Goal: Task Accomplishment & Management: Manage account settings

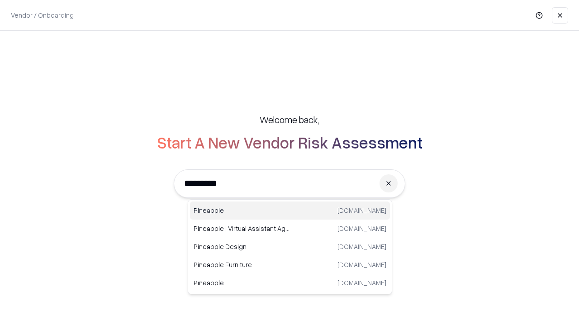
click at [290, 210] on div "Pineapple pineappleenergy.com" at bounding box center [290, 210] width 200 height 18
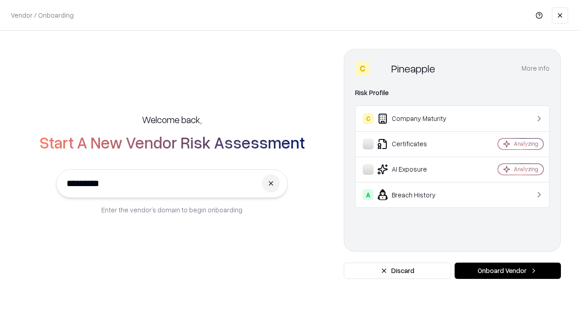
type input "*********"
click at [507, 270] on button "Onboard Vendor" at bounding box center [507, 270] width 106 height 16
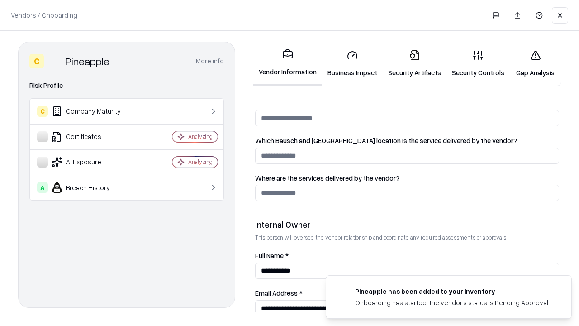
scroll to position [468, 0]
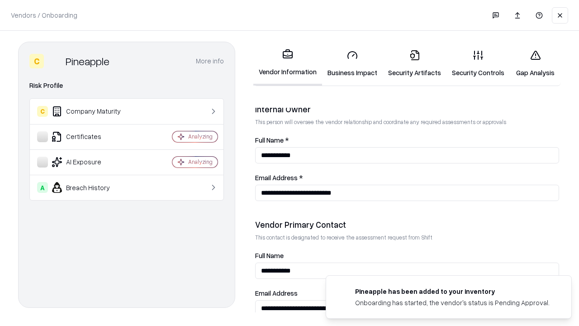
click at [414, 63] on link "Security Artifacts" at bounding box center [415, 64] width 64 height 42
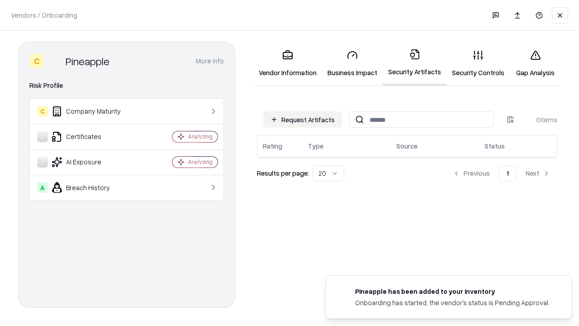
click at [303, 119] on button "Request Artifacts" at bounding box center [302, 119] width 79 height 16
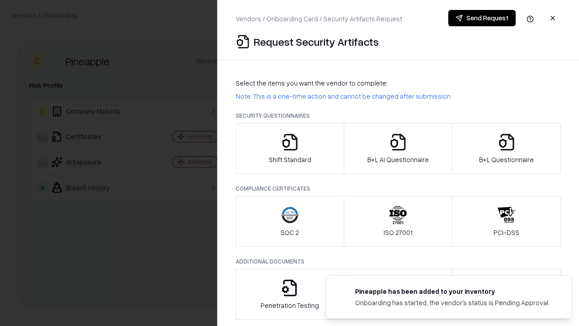
click at [506, 148] on icon "button" at bounding box center [506, 142] width 18 height 18
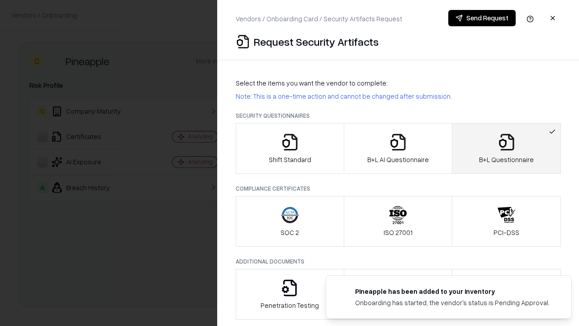
click at [397, 148] on icon "button" at bounding box center [398, 142] width 18 height 18
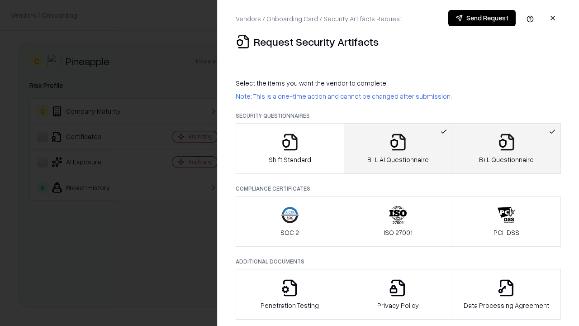
click at [482, 18] on button "Send Request" at bounding box center [481, 18] width 67 height 16
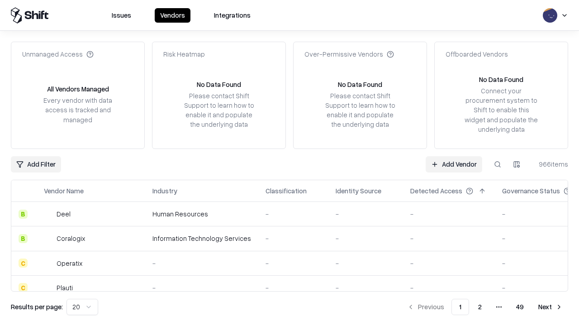
click at [497, 164] on button at bounding box center [497, 164] width 16 height 16
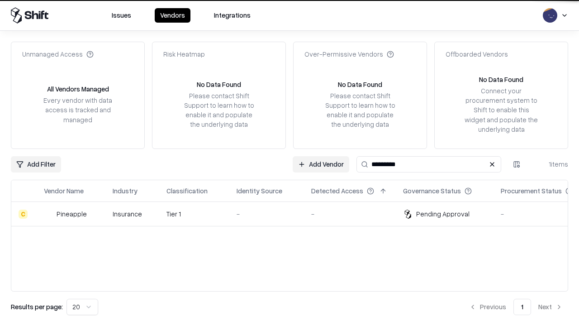
type input "*********"
click at [295, 213] on div "-" at bounding box center [266, 213] width 60 height 9
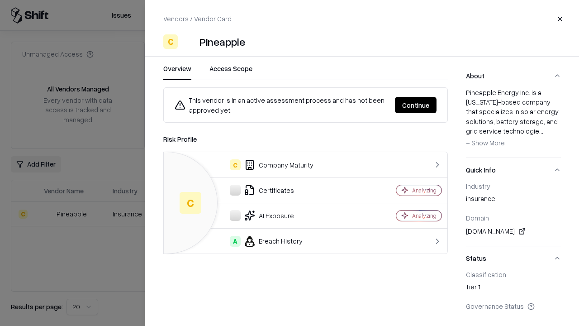
click at [416, 105] on button "Continue" at bounding box center [416, 105] width 42 height 16
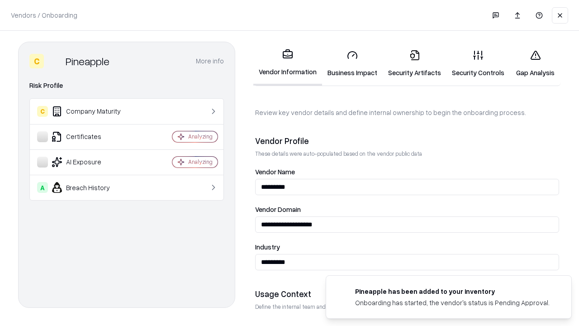
click at [414, 63] on link "Security Artifacts" at bounding box center [415, 64] width 64 height 42
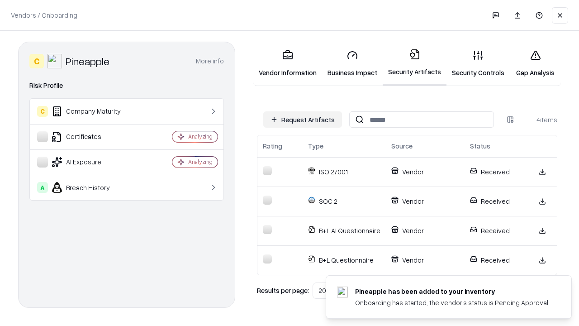
click at [535, 63] on link "Gap Analysis" at bounding box center [535, 64] width 51 height 42
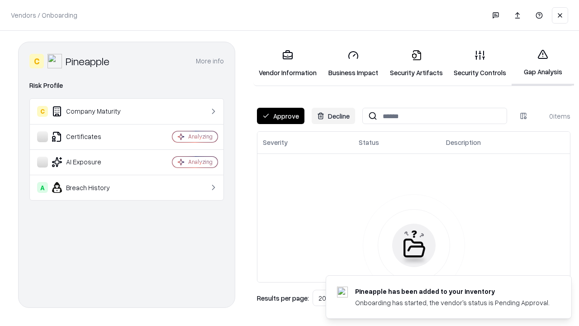
click at [280, 116] on button "Approve" at bounding box center [280, 116] width 47 height 16
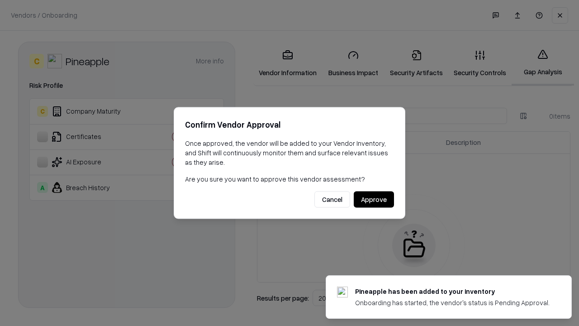
click at [373, 199] on button "Approve" at bounding box center [374, 199] width 40 height 16
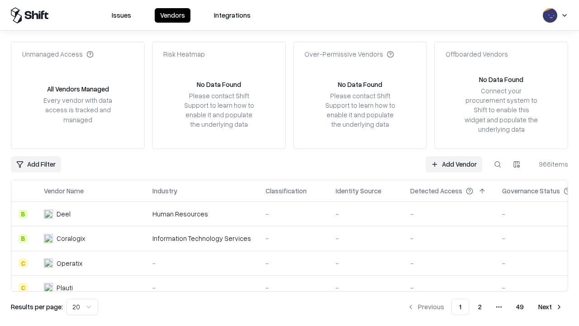
type input "*********"
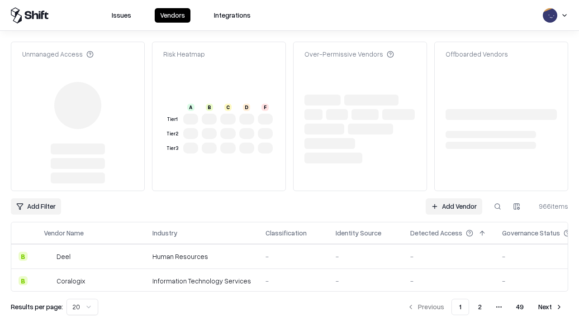
click at [454, 198] on link "Add Vendor" at bounding box center [453, 206] width 57 height 16
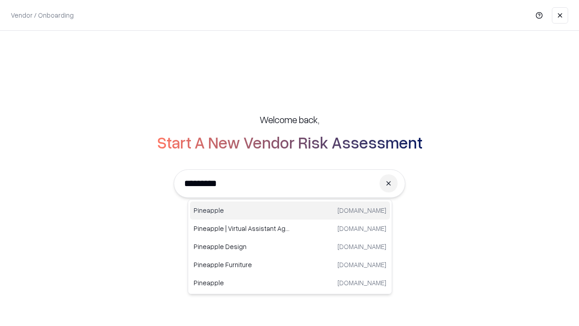
click at [290, 210] on div "Pineapple pineappleenergy.com" at bounding box center [290, 210] width 200 height 18
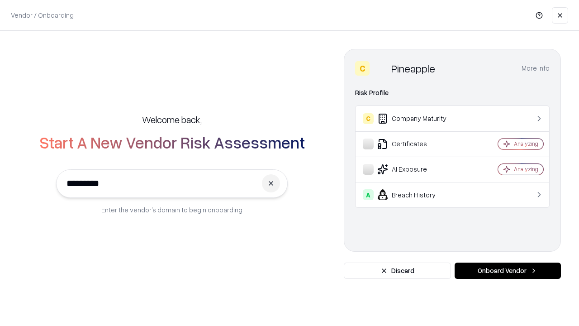
type input "*********"
click at [507, 270] on button "Onboard Vendor" at bounding box center [507, 270] width 106 height 16
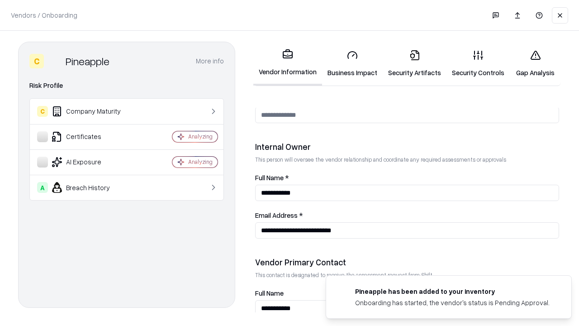
scroll to position [468, 0]
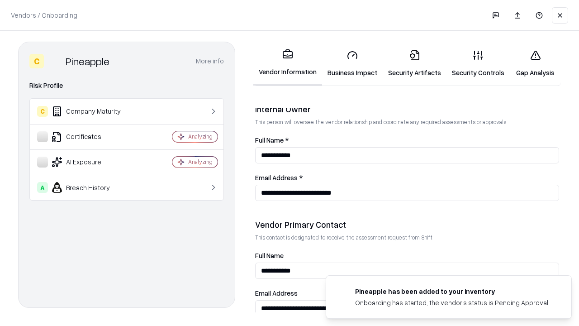
click at [535, 63] on link "Gap Analysis" at bounding box center [535, 64] width 51 height 42
